Goal: Information Seeking & Learning: Check status

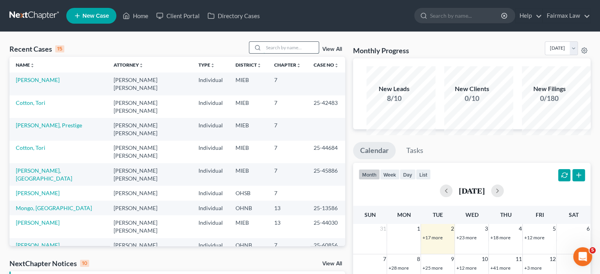
click at [264, 53] on input "search" at bounding box center [291, 47] width 55 height 11
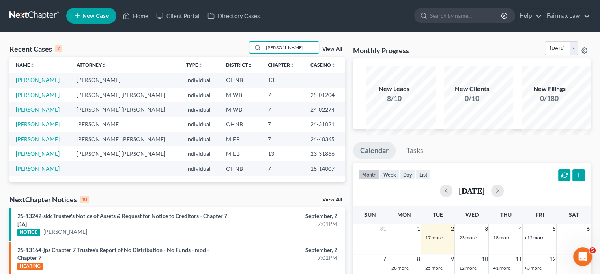
type input "[PERSON_NAME]"
click at [60, 113] on link "[PERSON_NAME]" at bounding box center [38, 109] width 44 height 7
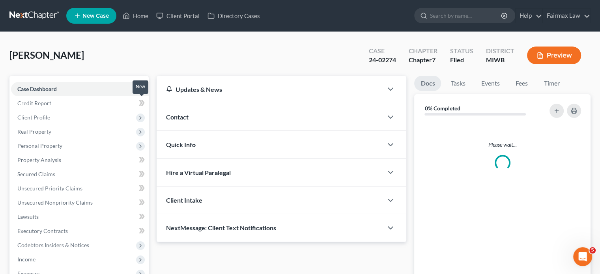
scroll to position [270, 0]
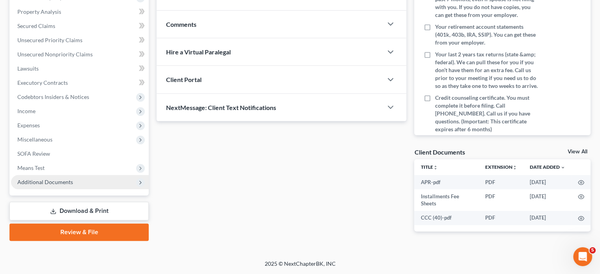
click at [95, 175] on span "Additional Documents" at bounding box center [80, 182] width 138 height 14
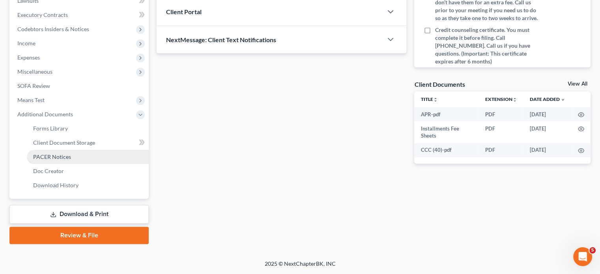
click at [88, 164] on link "PACER Notices" at bounding box center [88, 157] width 122 height 14
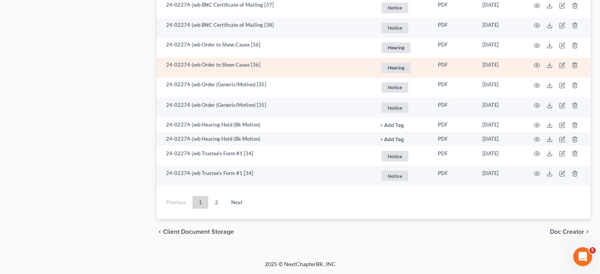
scroll to position [1780, 0]
click at [534, 67] on icon "button" at bounding box center [537, 65] width 6 height 4
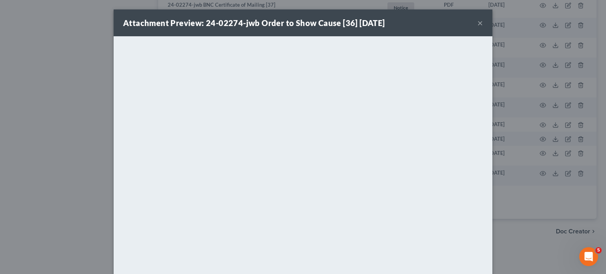
click at [483, 28] on button "×" at bounding box center [480, 22] width 6 height 9
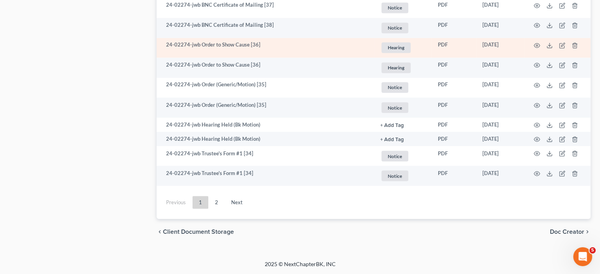
scroll to position [1645, 0]
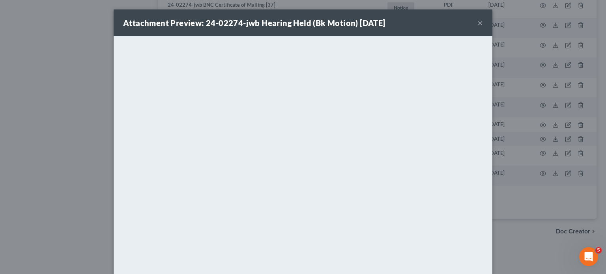
click at [483, 28] on button "×" at bounding box center [480, 22] width 6 height 9
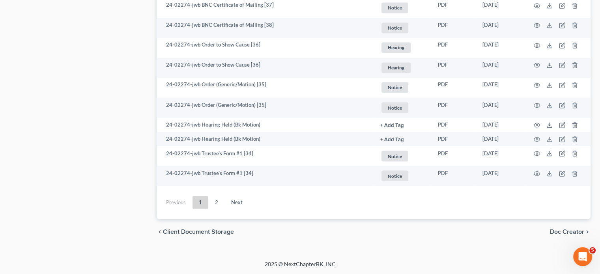
scroll to position [1585, 0]
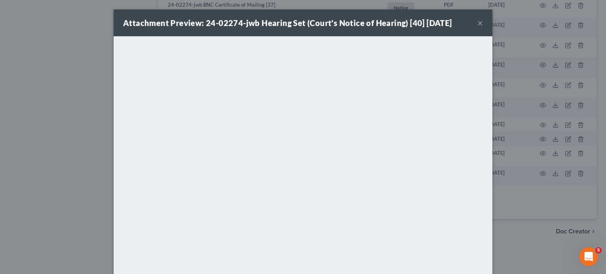
click at [483, 27] on button "×" at bounding box center [480, 22] width 6 height 9
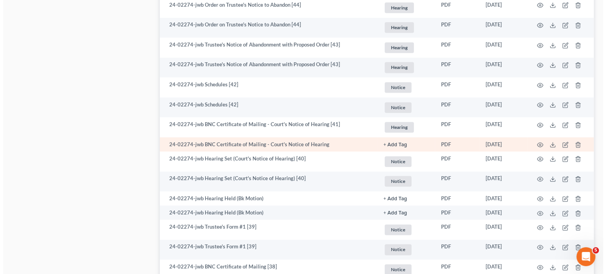
scroll to position [1098, 0]
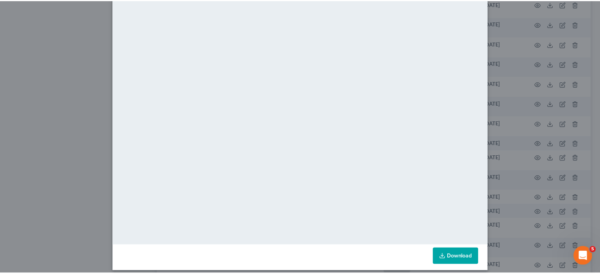
scroll to position [0, 0]
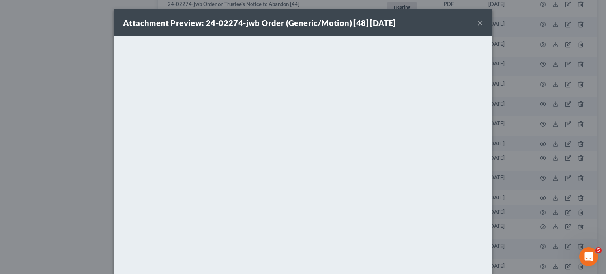
click at [483, 26] on button "×" at bounding box center [480, 22] width 6 height 9
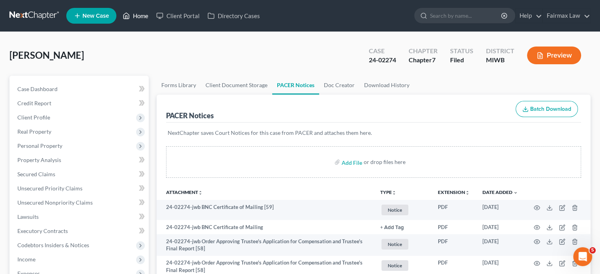
click at [152, 20] on link "Home" at bounding box center [136, 16] width 34 height 14
